Goal: Information Seeking & Learning: Learn about a topic

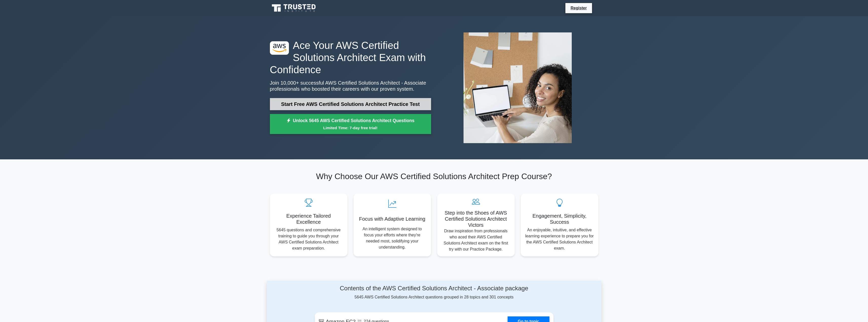
click at [398, 102] on link "Start Free AWS Certified Solutions Architect Practice Test" at bounding box center [350, 104] width 161 height 12
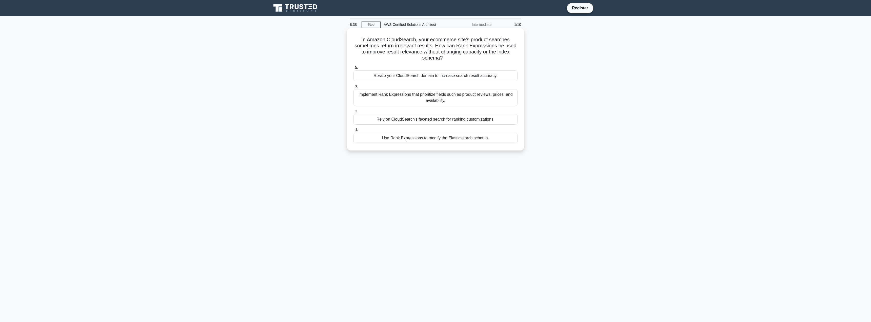
click at [415, 97] on div "Implement Rank Expressions that prioritize fields such as product reviews, pric…" at bounding box center [436, 97] width 164 height 17
click at [354, 88] on input "b. Implement Rank Expressions that prioritize fields such as product reviews, p…" at bounding box center [354, 86] width 0 height 3
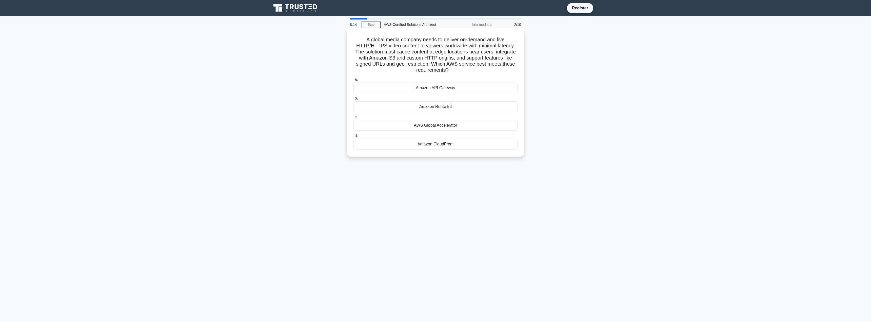
click at [436, 146] on div "Amazon CloudFront" at bounding box center [436, 144] width 164 height 11
click at [354, 138] on input "d. Amazon CloudFront" at bounding box center [354, 135] width 0 height 3
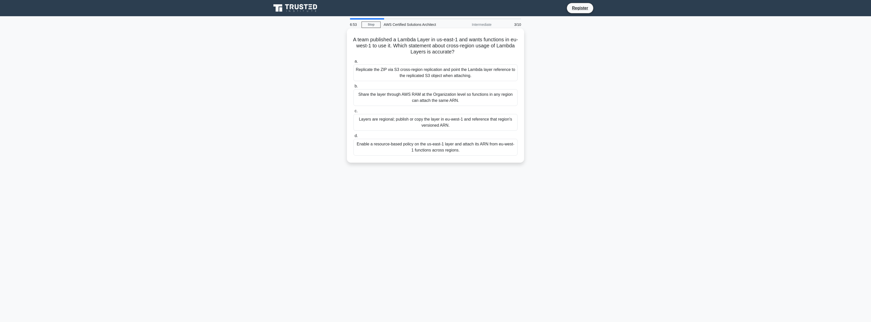
click at [421, 153] on div "Enable a resource-based policy on the us-east-1 layer and attach its ARN from e…" at bounding box center [436, 147] width 164 height 17
click at [354, 138] on input "d. Enable a resource-based policy on the us-east-1 layer and attach its ARN fro…" at bounding box center [354, 135] width 0 height 3
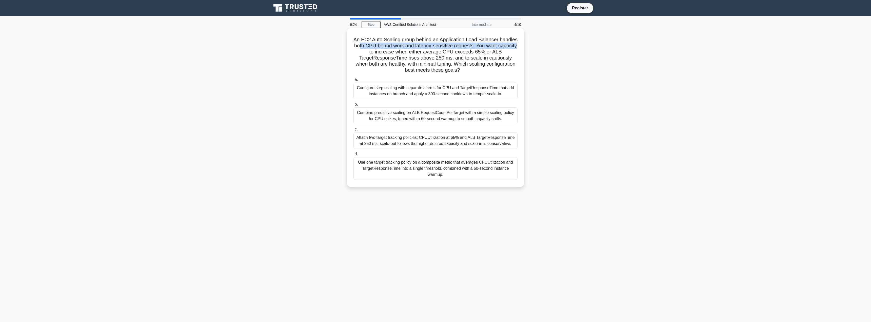
drag, startPoint x: 377, startPoint y: 48, endPoint x: 379, endPoint y: 50, distance: 2.7
click at [379, 50] on h5 "An EC2 Auto Scaling group behind an Application Load Balancer handles both CPU-…" at bounding box center [435, 54] width 165 height 37
drag, startPoint x: 385, startPoint y: 53, endPoint x: 389, endPoint y: 58, distance: 6.5
click at [389, 58] on h5 "An EC2 Auto Scaling group behind an Application Load Balancer handles both CPU-…" at bounding box center [435, 54] width 165 height 37
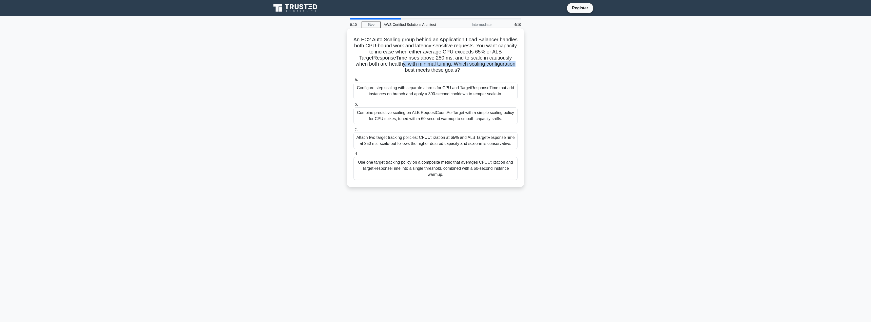
drag, startPoint x: 418, startPoint y: 64, endPoint x: 418, endPoint y: 69, distance: 4.8
click at [418, 69] on h5 "An EC2 Auto Scaling group behind an Application Load Balancer handles both CPU-…" at bounding box center [435, 54] width 165 height 37
click at [507, 52] on h5 "An EC2 Auto Scaling group behind an Application Load Balancer handles both CPU-…" at bounding box center [435, 54] width 165 height 37
click at [405, 143] on div "Attach two target tracking policies: CPUUtilization at 65% and ALB TargetRespon…" at bounding box center [436, 140] width 164 height 17
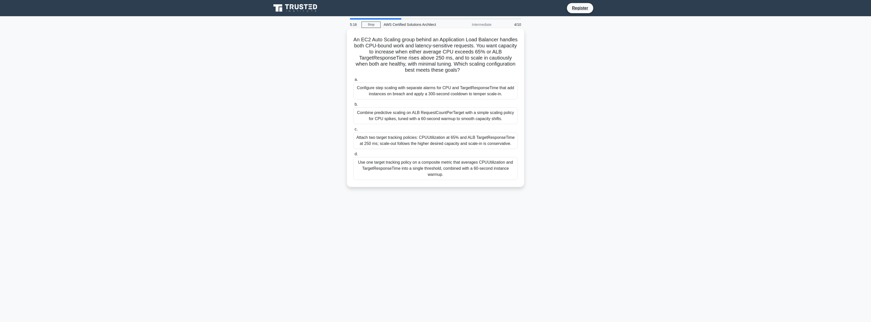
click at [354, 131] on input "c. Attach two target tracking policies: CPUUtilization at 65% and ALB TargetRes…" at bounding box center [354, 129] width 0 height 3
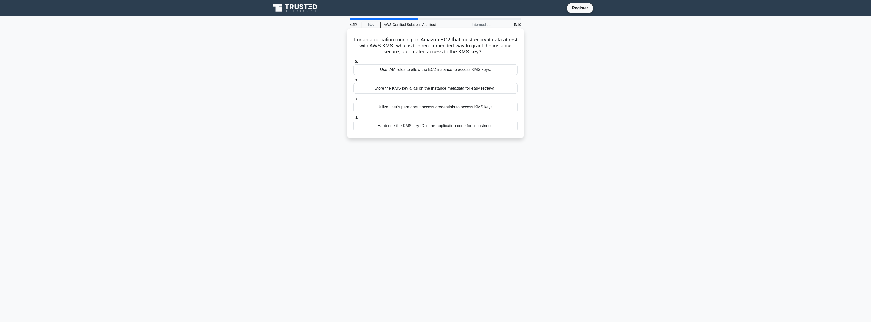
click at [427, 70] on div "Use IAM roles to allow the EC2 instance to access KMS keys." at bounding box center [436, 69] width 164 height 11
click at [354, 63] on input "a. Use IAM roles to allow the EC2 instance to access KMS keys." at bounding box center [354, 61] width 0 height 3
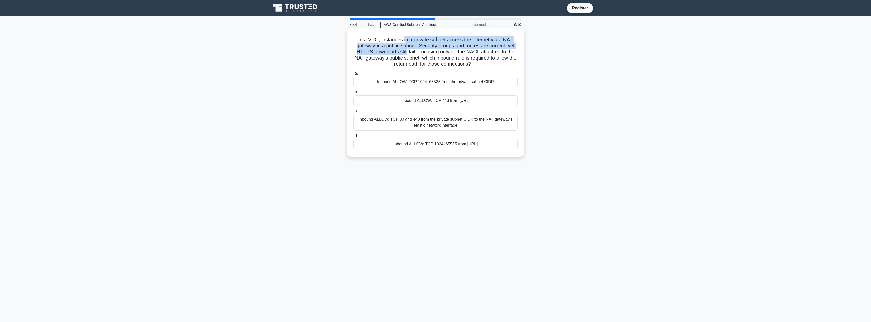
drag, startPoint x: 405, startPoint y: 40, endPoint x: 406, endPoint y: 50, distance: 10.5
click at [406, 50] on h5 "In a VPC, instances in a private subnet access the internet via a NAT gateway i…" at bounding box center [435, 51] width 165 height 31
click at [417, 59] on h5 "In a VPC, instances in a private subnet access the internet via a NAT gateway i…" at bounding box center [435, 51] width 165 height 31
drag, startPoint x: 446, startPoint y: 41, endPoint x: 452, endPoint y: 43, distance: 6.2
click at [452, 43] on h5 "In a VPC, instances in a private subnet access the internet via a NAT gateway i…" at bounding box center [435, 51] width 165 height 31
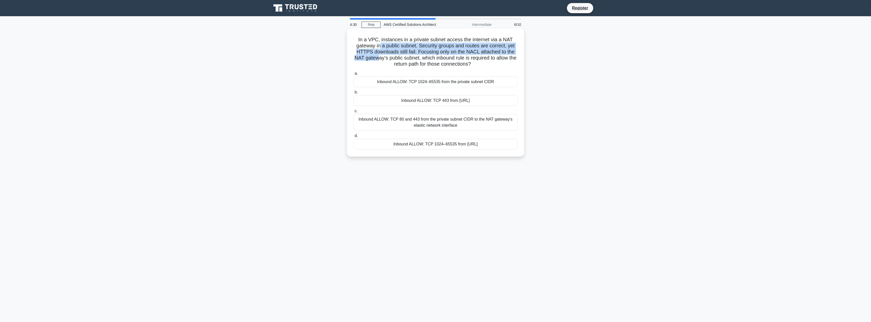
drag, startPoint x: 379, startPoint y: 45, endPoint x: 381, endPoint y: 60, distance: 14.7
click at [381, 60] on h5 "In a VPC, instances in a private subnet access the internet via a NAT gateway i…" at bounding box center [435, 51] width 165 height 31
click at [451, 56] on h5 "In a VPC, instances in a private subnet access the internet via a NAT gateway i…" at bounding box center [435, 51] width 165 height 31
click at [421, 82] on div "Inbound ALLOW: TCP 1024–65535 from the private subnet CIDR" at bounding box center [436, 81] width 164 height 11
click at [354, 75] on input "a. Inbound ALLOW: TCP 1024–65535 from the private subnet CIDR" at bounding box center [354, 73] width 0 height 3
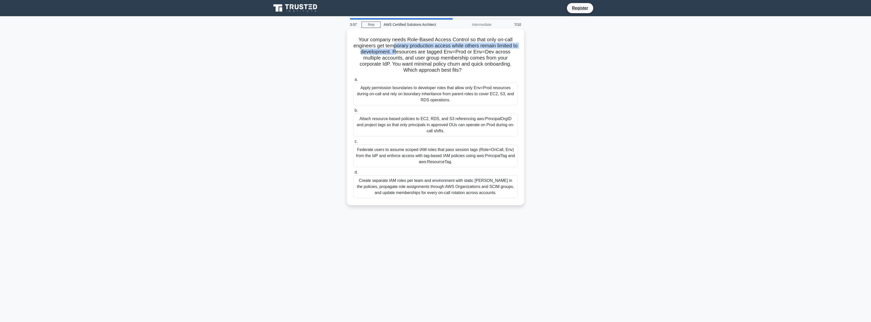
drag, startPoint x: 396, startPoint y: 45, endPoint x: 399, endPoint y: 50, distance: 6.1
click at [399, 50] on h5 "Your company needs Role-Based Access Control so that only on-call engineers get…" at bounding box center [435, 54] width 165 height 37
drag, startPoint x: 383, startPoint y: 59, endPoint x: 384, endPoint y: 62, distance: 3.4
click at [384, 62] on h5 "Your company needs Role-Based Access Control so that only on-call engineers get…" at bounding box center [435, 54] width 165 height 37
click at [430, 72] on h5 "Your company needs Role-Based Access Control so that only on-call engineers get…" at bounding box center [435, 54] width 165 height 37
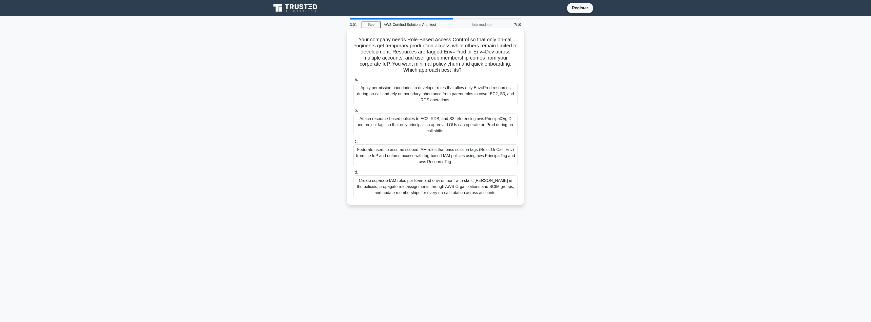
click at [384, 65] on h5 "Your company needs Role-Based Access Control so that only on-call engineers get…" at bounding box center [435, 54] width 165 height 37
drag, startPoint x: 417, startPoint y: 64, endPoint x: 418, endPoint y: 69, distance: 4.9
click at [418, 69] on h5 "Your company needs Role-Based Access Control so that only on-call engineers get…" at bounding box center [435, 54] width 165 height 37
click at [436, 151] on div "Federate users to assume scoped IAM roles that pass session tags (Role=OnCall, …" at bounding box center [436, 155] width 164 height 23
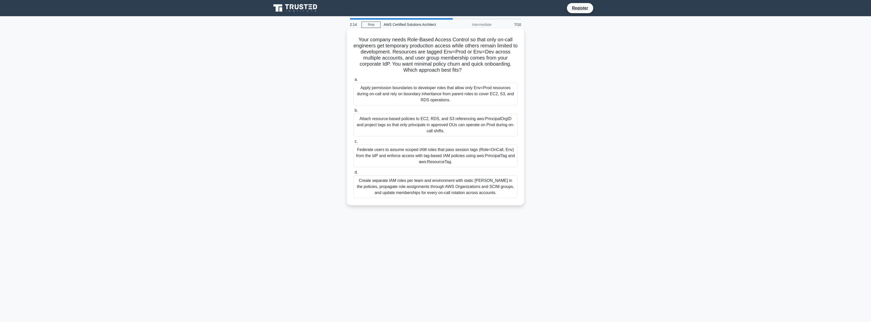
click at [354, 143] on input "c. Federate users to assume scoped IAM roles that pass session tags (Role=OnCal…" at bounding box center [354, 141] width 0 height 3
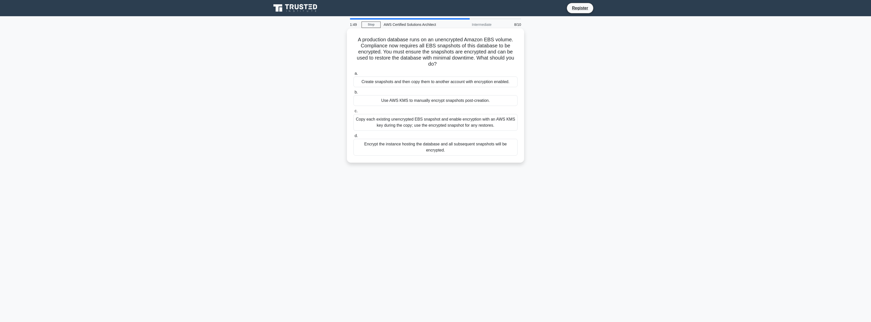
click at [415, 150] on div "Encrypt the instance hosting the database and all subsequent snapshots will be …" at bounding box center [436, 147] width 164 height 17
click at [354, 138] on input "d. Encrypt the instance hosting the database and all subsequent snapshots will …" at bounding box center [354, 135] width 0 height 3
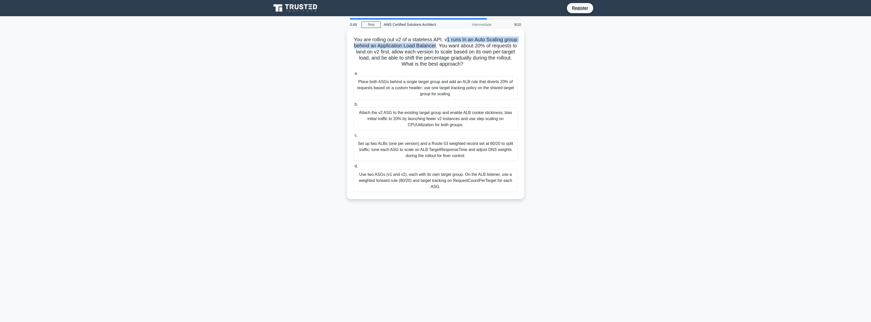
drag, startPoint x: 455, startPoint y: 40, endPoint x: 457, endPoint y: 46, distance: 6.9
click at [457, 46] on h5 "You are rolling out v2 of a stateless API. v1 runs in an Auto Scaling group beh…" at bounding box center [435, 51] width 165 height 31
drag, startPoint x: 374, startPoint y: 52, endPoint x: 375, endPoint y: 61, distance: 8.6
click at [375, 61] on h5 "You are rolling out v2 of a stateless API. v1 runs in an Auto Scaling group beh…" at bounding box center [435, 51] width 165 height 31
click at [449, 124] on div "Attach the v2 ASG to the existing target group and enable ALB cookie stickiness…" at bounding box center [436, 118] width 164 height 23
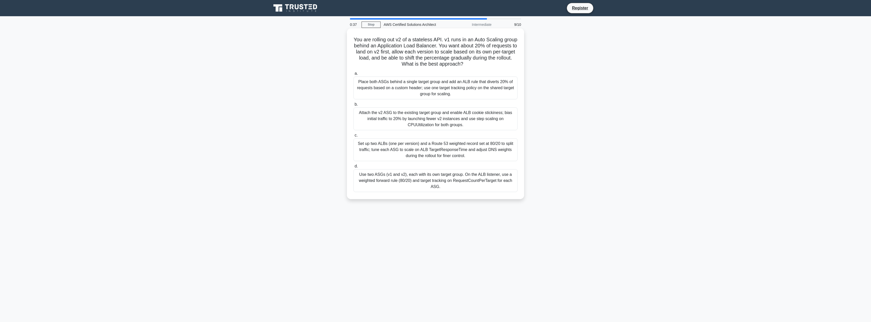
click at [354, 106] on input "b. Attach the v2 ASG to the existing target group and enable ALB cookie stickin…" at bounding box center [354, 104] width 0 height 3
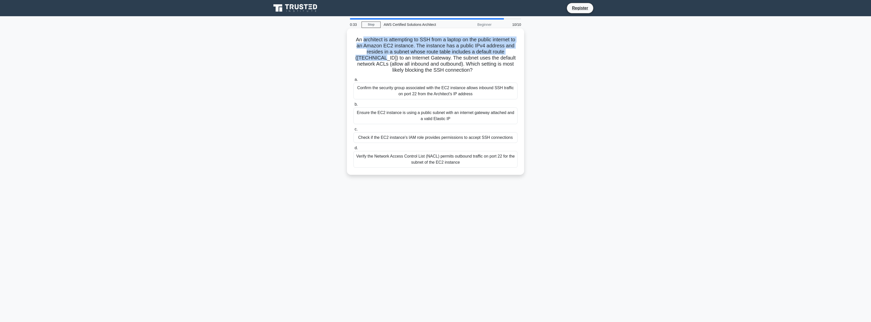
drag, startPoint x: 364, startPoint y: 40, endPoint x: 377, endPoint y: 57, distance: 21.1
click at [377, 57] on h5 "An architect is attempting to SSH from a laptop on the public internet to an Am…" at bounding box center [435, 54] width 165 height 37
click at [435, 69] on h5 "An architect is attempting to SSH from a laptop on the public internet to an Am…" at bounding box center [435, 54] width 165 height 37
drag, startPoint x: 456, startPoint y: 49, endPoint x: 454, endPoint y: 57, distance: 8.1
click at [454, 57] on h5 "An architect is attempting to SSH from a laptop on the public internet to an Am…" at bounding box center [435, 54] width 165 height 37
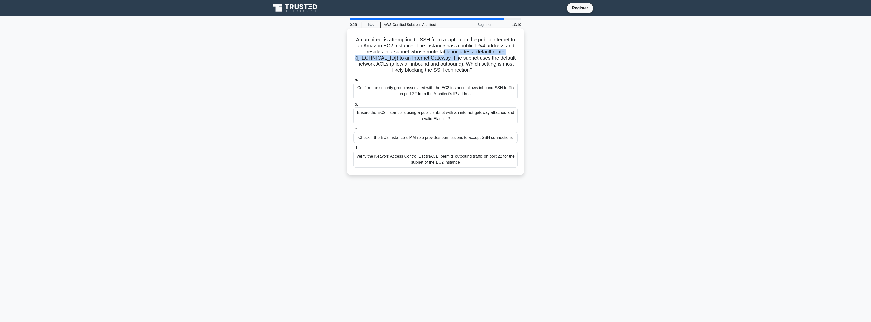
drag, startPoint x: 444, startPoint y: 52, endPoint x: 450, endPoint y: 61, distance: 10.8
click at [450, 61] on h5 "An architect is attempting to SSH from a laptop on the public internet to an Am…" at bounding box center [435, 54] width 165 height 37
click at [415, 63] on h5 "An architect is attempting to SSH from a laptop on the public internet to an Am…" at bounding box center [435, 54] width 165 height 37
drag, startPoint x: 444, startPoint y: 58, endPoint x: 443, endPoint y: 64, distance: 5.8
click at [443, 64] on h5 "An architect is attempting to SSH from a laptop on the public internet to an Am…" at bounding box center [435, 54] width 165 height 37
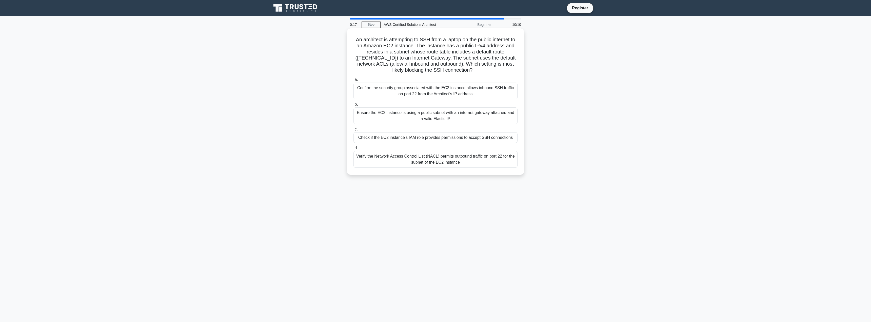
click at [398, 71] on h5 "An architect is attempting to SSH from a laptop on the public internet to an Am…" at bounding box center [435, 54] width 165 height 37
click at [415, 94] on div "Confirm the security group associated with the EC2 instance allows inbound SSH …" at bounding box center [436, 91] width 164 height 17
click at [354, 81] on input "a. Confirm the security group associated with the EC2 instance allows inbound S…" at bounding box center [354, 79] width 0 height 3
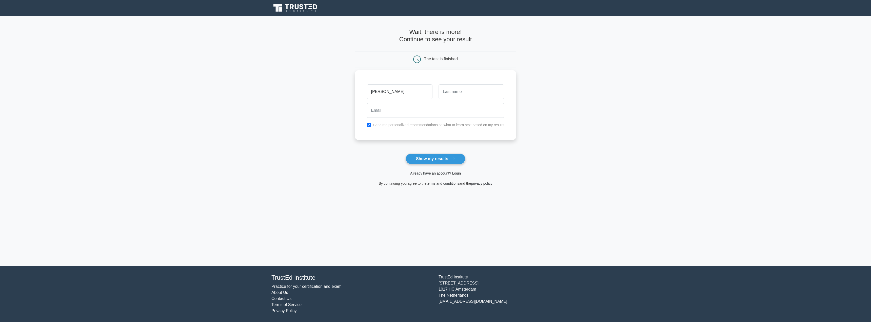
type input "[PERSON_NAME]"
type input "[EMAIL_ADDRESS][DOMAIN_NAME]"
click at [399, 135] on div "[PERSON_NAME] [EMAIL_ADDRESS][DOMAIN_NAME] Send me personalized recommendations…" at bounding box center [436, 105] width 162 height 70
click at [401, 128] on div "[PERSON_NAME] [EMAIL_ADDRESS][DOMAIN_NAME] Send me personalized recommendations…" at bounding box center [436, 105] width 162 height 70
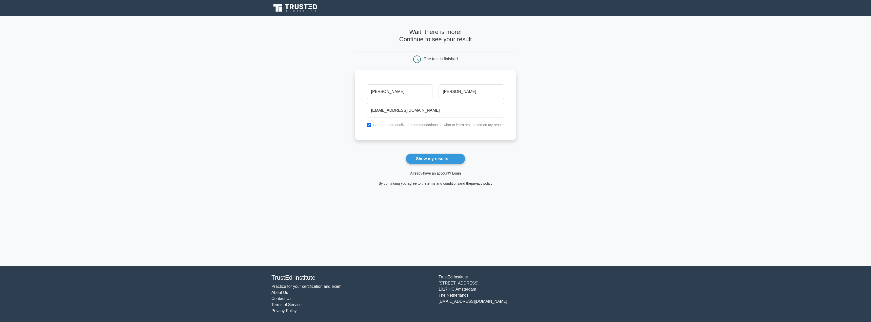
click at [406, 126] on label "Send me personalized recommendations on what to learn next based on my results" at bounding box center [438, 125] width 131 height 4
click at [369, 126] on input "checkbox" at bounding box center [369, 125] width 4 height 4
checkbox input "false"
click at [435, 161] on button "Show my results" at bounding box center [436, 159] width 60 height 11
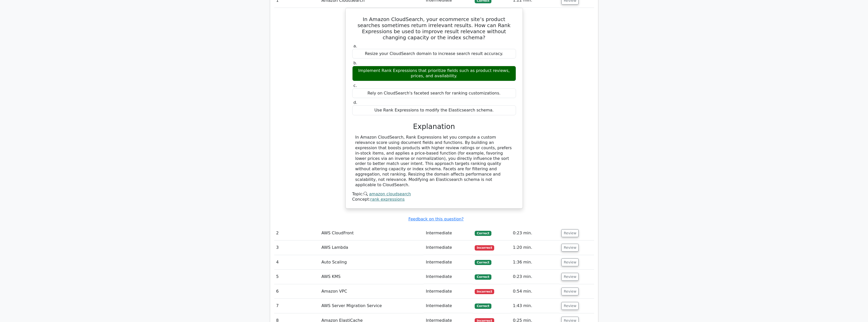
scroll to position [507, 0]
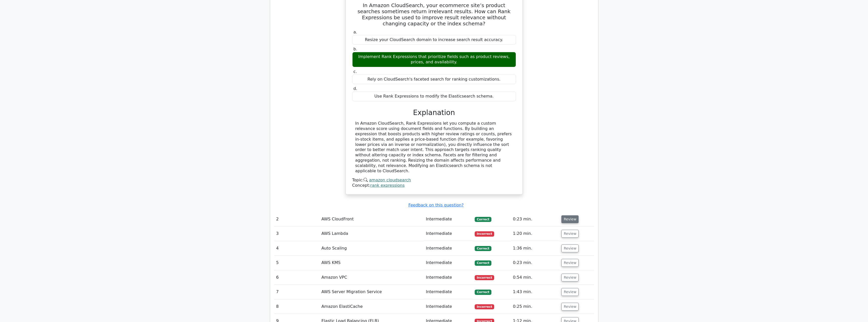
click at [567, 215] on button "Review" at bounding box center [569, 219] width 17 height 8
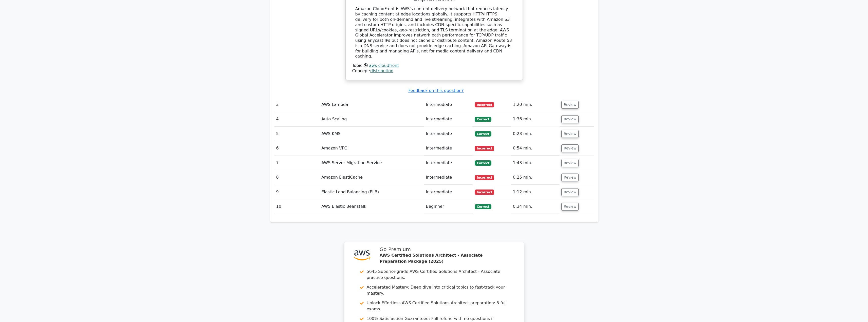
scroll to position [792, 0]
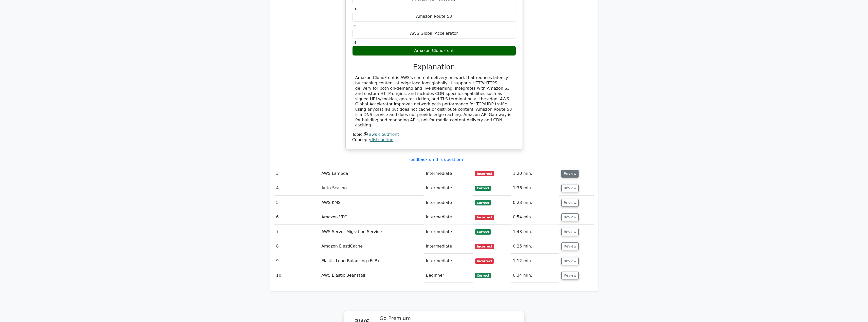
click at [572, 170] on button "Review" at bounding box center [569, 174] width 17 height 8
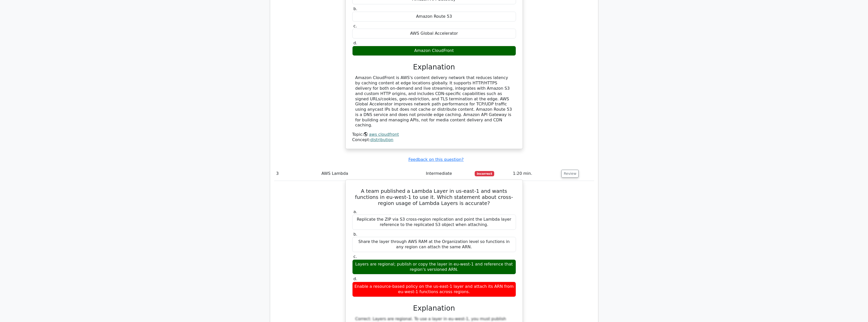
scroll to position [834, 0]
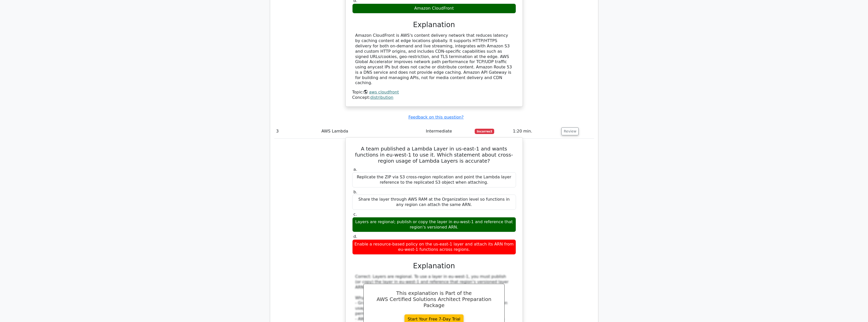
click at [442, 217] on div "Layers are regional; publish or copy the layer in eu-west-1 and reference that …" at bounding box center [434, 224] width 164 height 15
click at [453, 195] on div "Share the layer through AWS RAM at the Organization level so functions in any r…" at bounding box center [434, 202] width 164 height 15
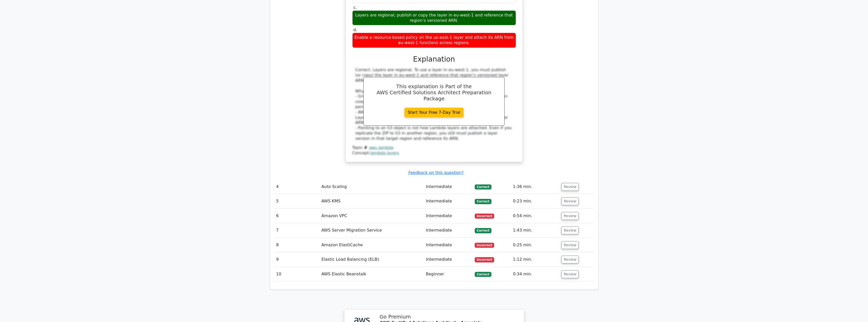
scroll to position [1045, 0]
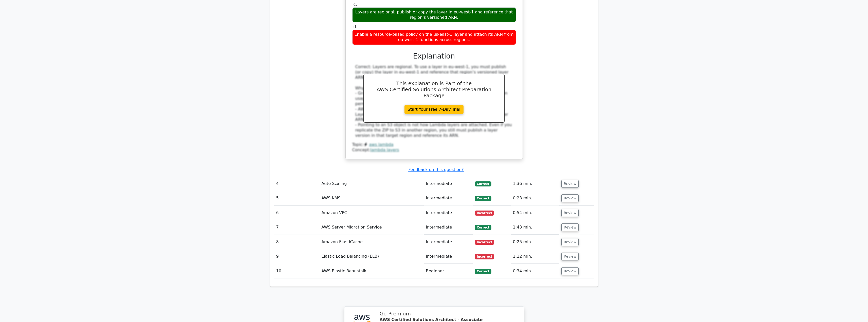
click at [561, 177] on td "Review" at bounding box center [576, 184] width 34 height 14
click at [564, 180] on button "Review" at bounding box center [569, 184] width 17 height 8
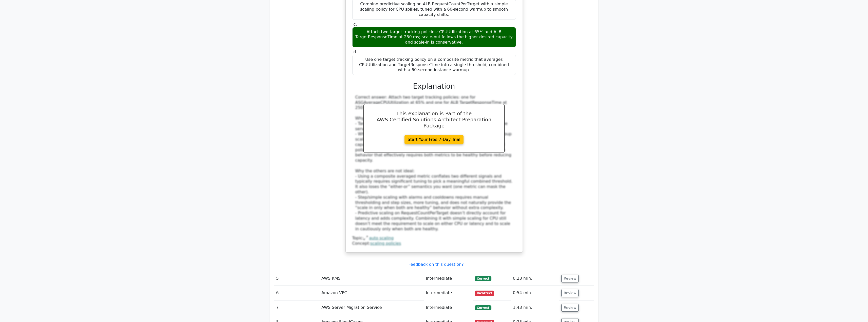
scroll to position [1341, 0]
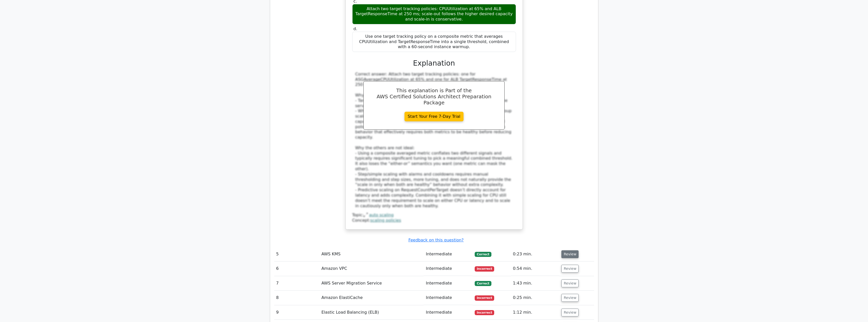
click at [569, 250] on button "Review" at bounding box center [569, 254] width 17 height 8
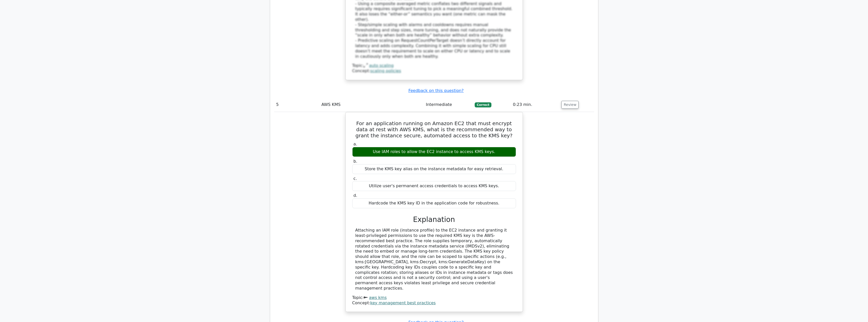
scroll to position [1552, 0]
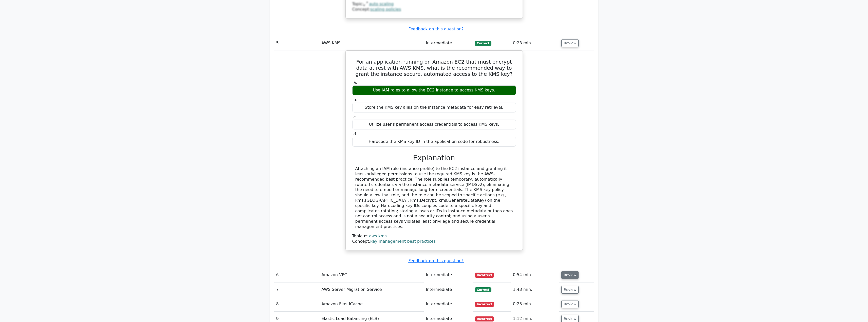
click at [567, 271] on button "Review" at bounding box center [569, 275] width 17 height 8
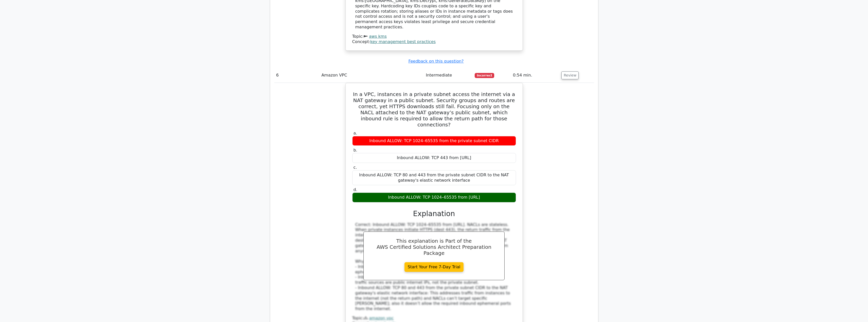
scroll to position [1805, 0]
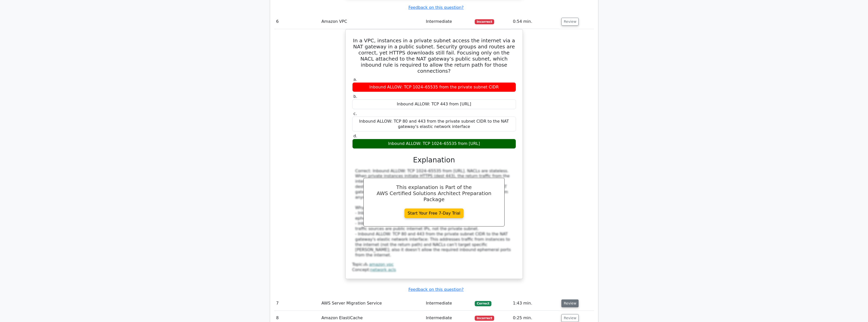
click at [567, 299] on button "Review" at bounding box center [569, 303] width 17 height 8
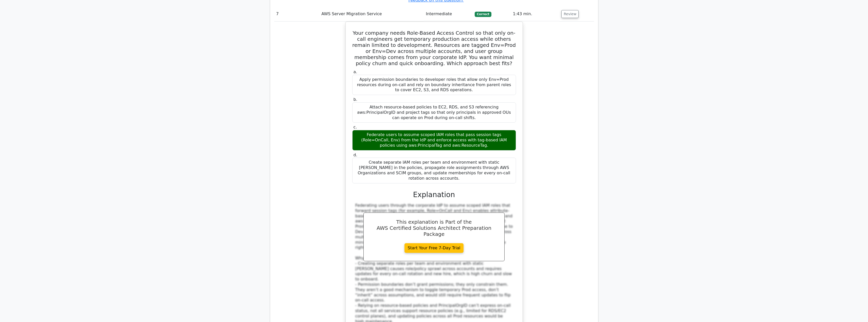
scroll to position [2101, 0]
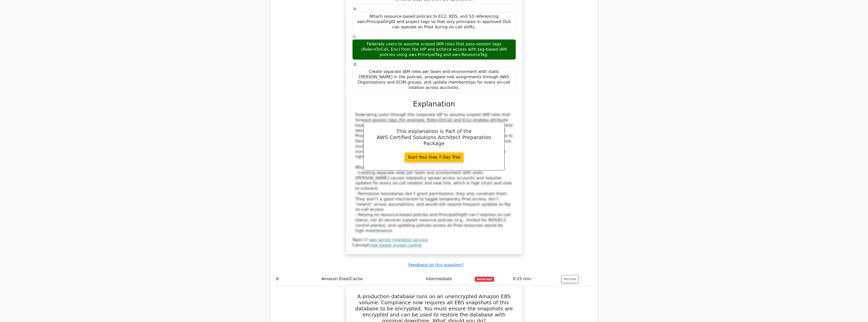
scroll to position [2312, 0]
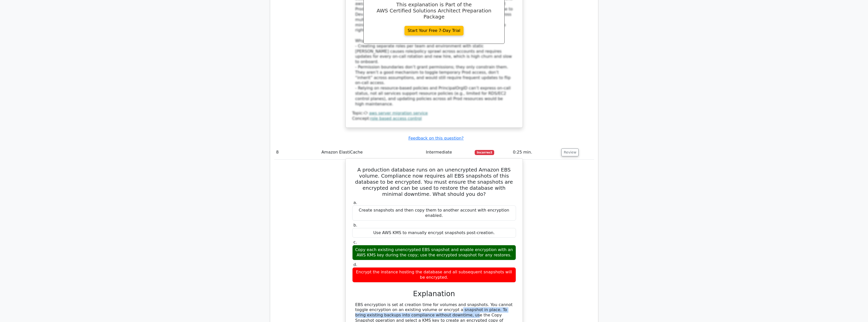
drag, startPoint x: 405, startPoint y: 172, endPoint x: 406, endPoint y: 183, distance: 10.9
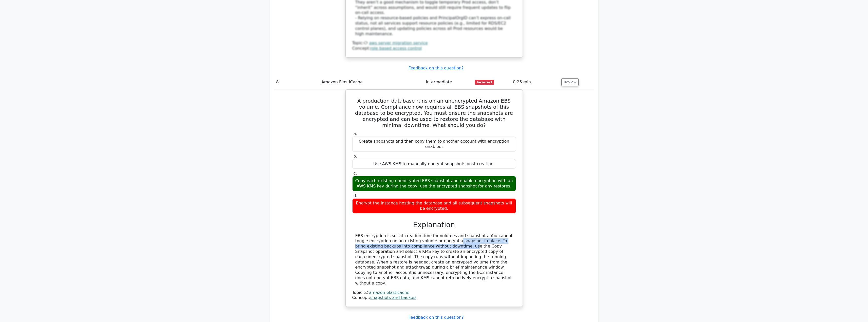
scroll to position [2438, 0]
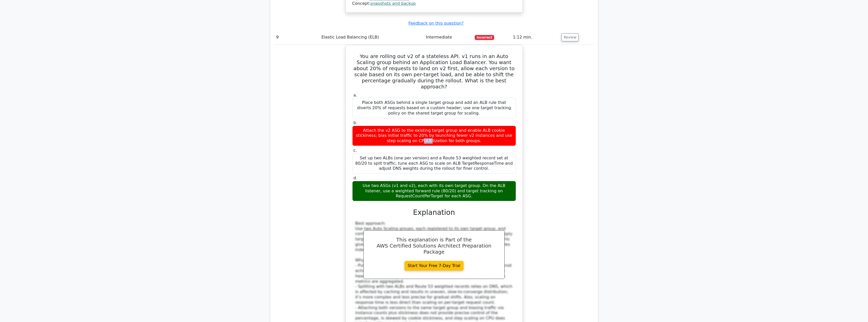
scroll to position [2650, 0]
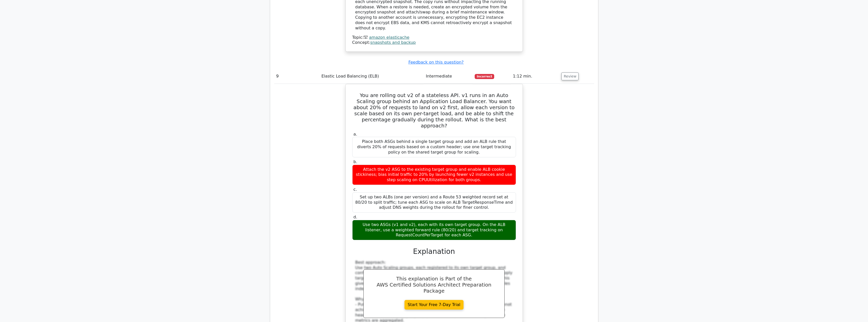
drag, startPoint x: 667, startPoint y: 192, endPoint x: 663, endPoint y: 181, distance: 12.1
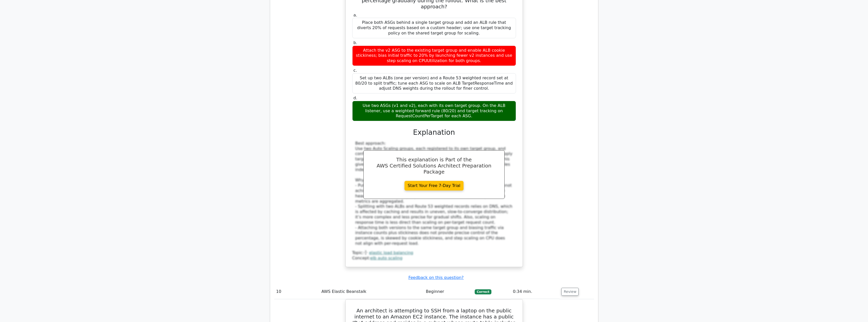
scroll to position [2805, 0]
